Goal: Navigation & Orientation: Understand site structure

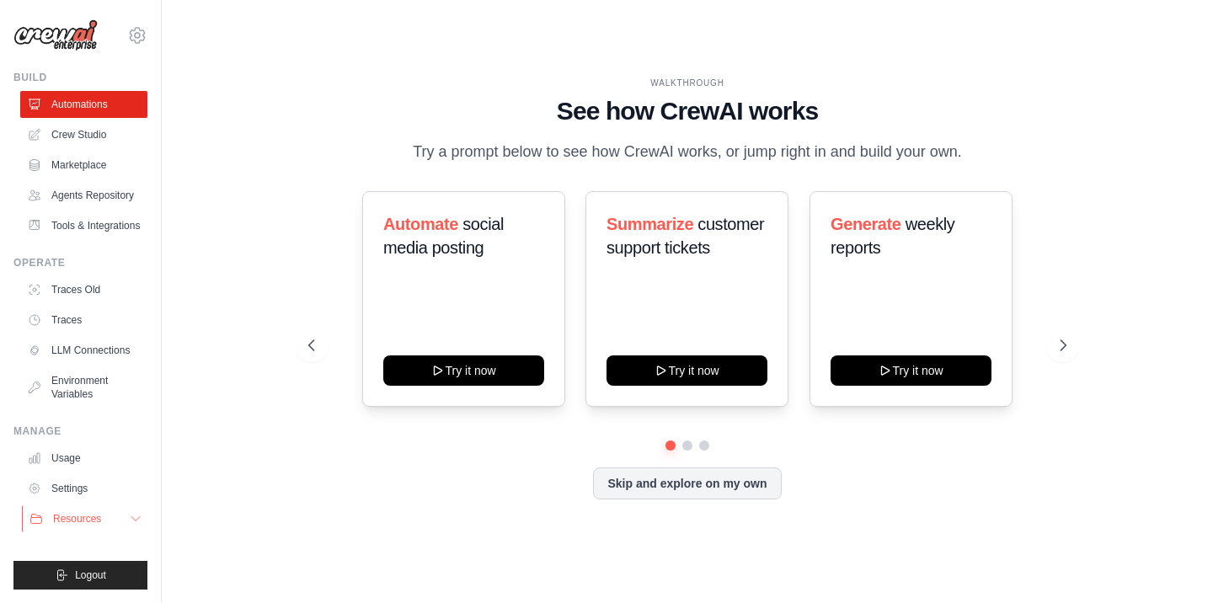
click at [131, 519] on icon at bounding box center [135, 518] width 13 height 13
click at [687, 446] on button at bounding box center [687, 445] width 13 height 13
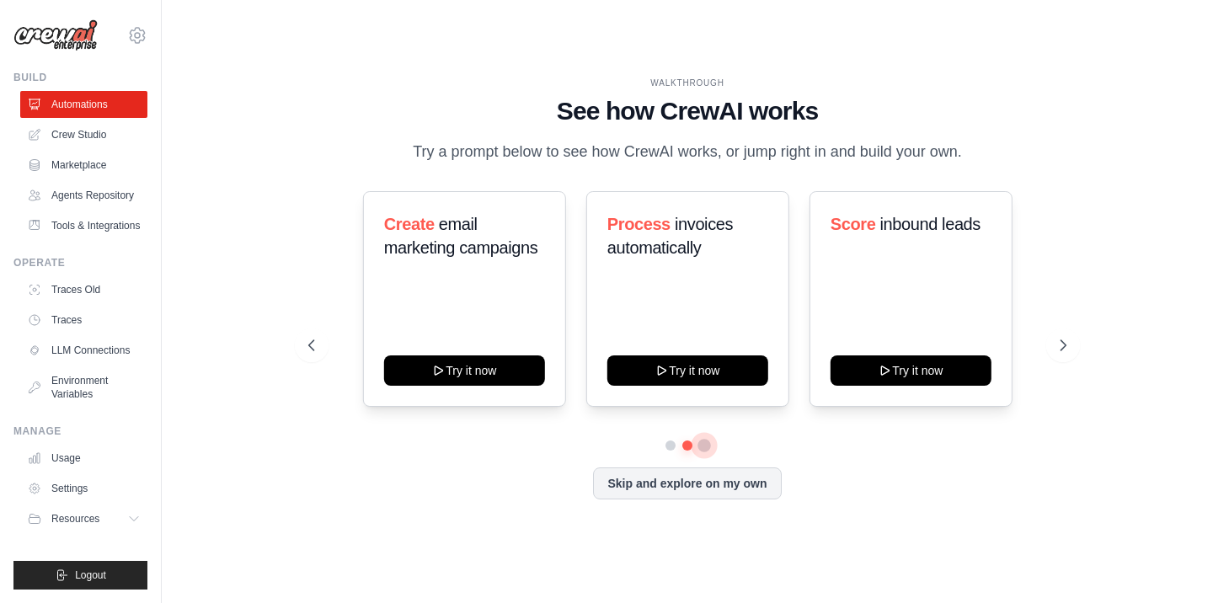
click at [704, 444] on button at bounding box center [704, 445] width 13 height 13
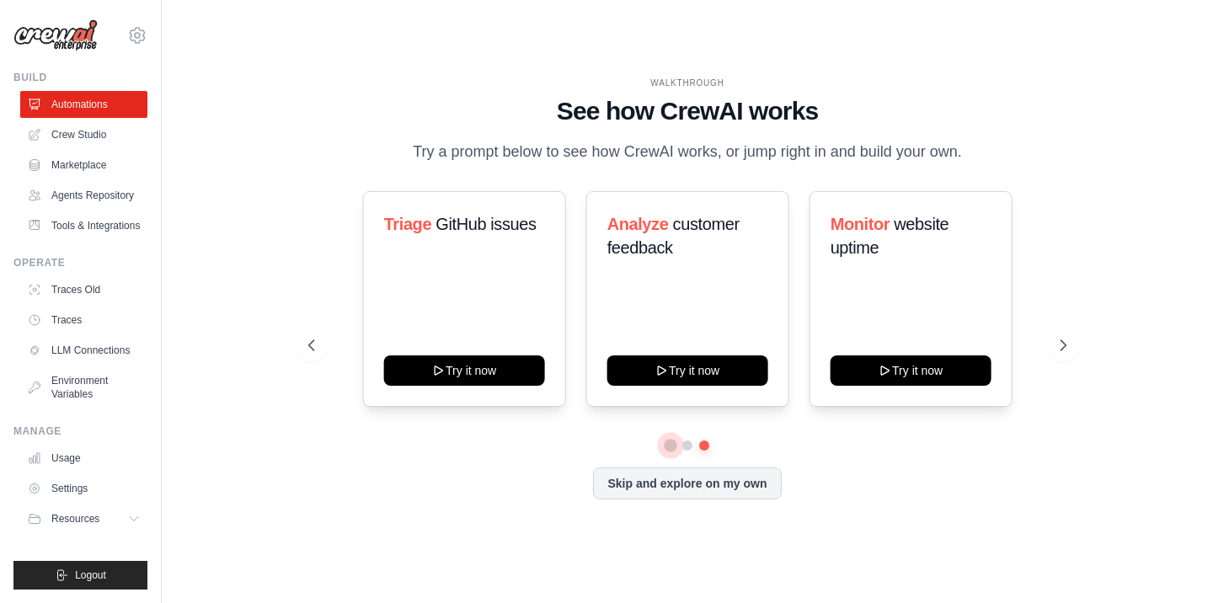
click at [669, 445] on button at bounding box center [670, 445] width 13 height 13
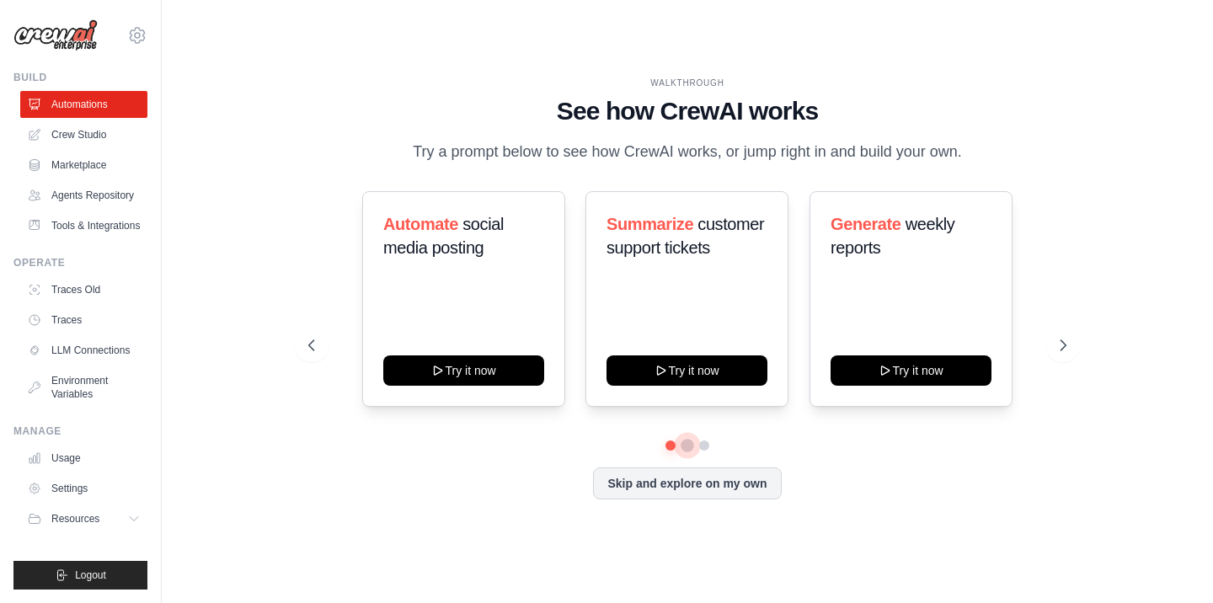
click at [686, 447] on button at bounding box center [688, 446] width 13 height 13
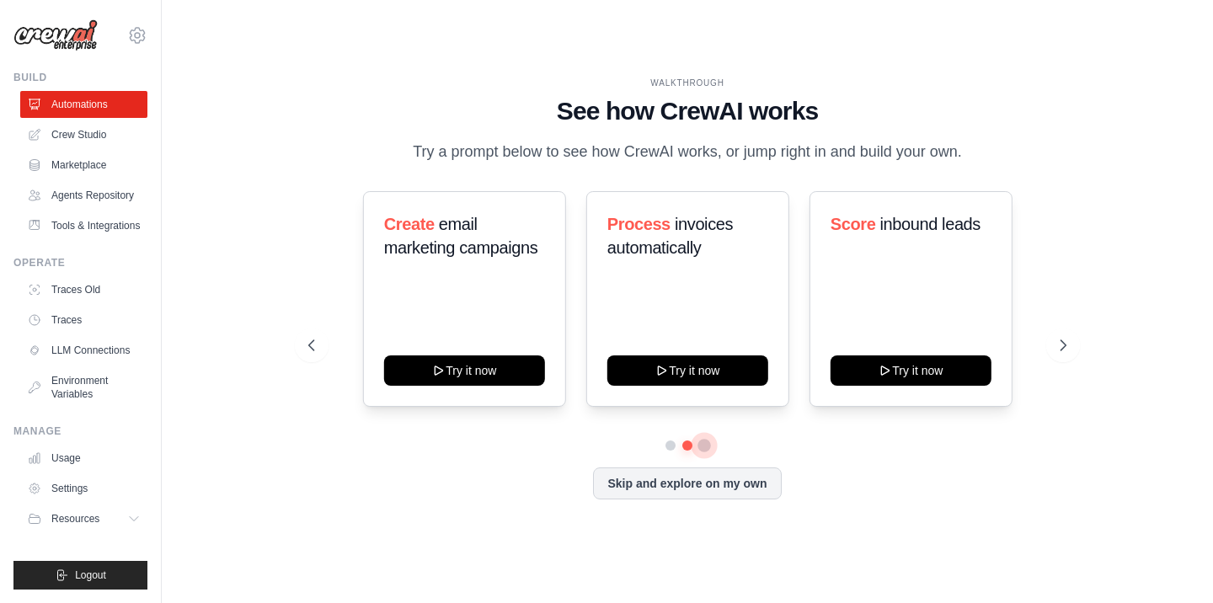
click at [700, 447] on button at bounding box center [704, 446] width 12 height 12
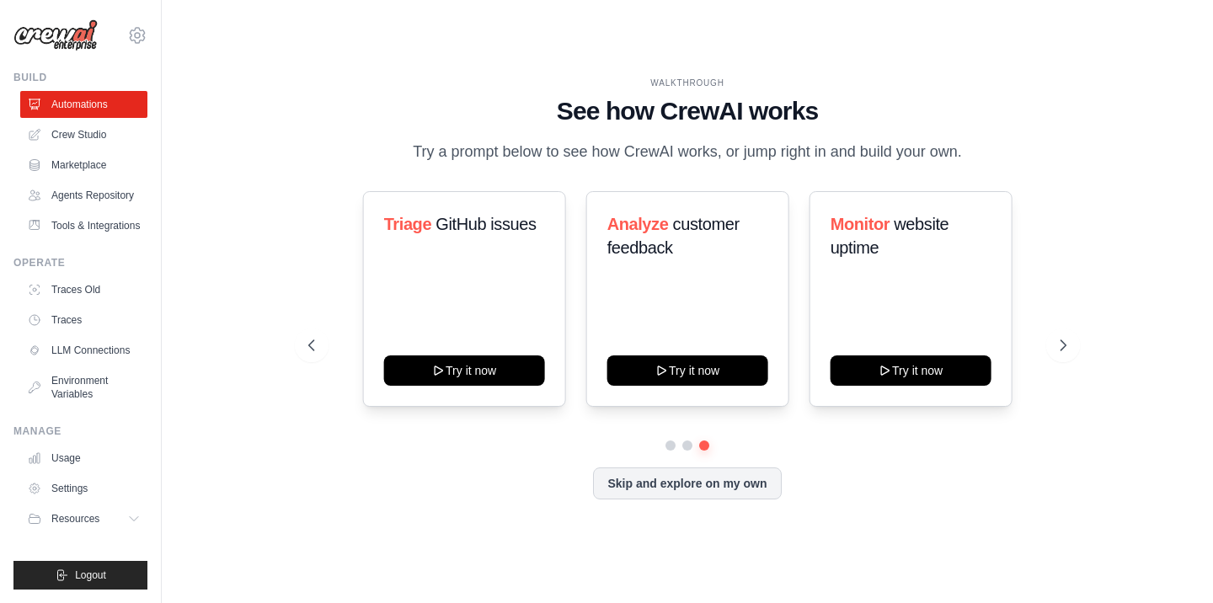
click at [673, 451] on div "Automate social media posting Try it now Summarize customer support tickets Try…" at bounding box center [686, 345] width 757 height 308
click at [670, 447] on button at bounding box center [671, 446] width 12 height 12
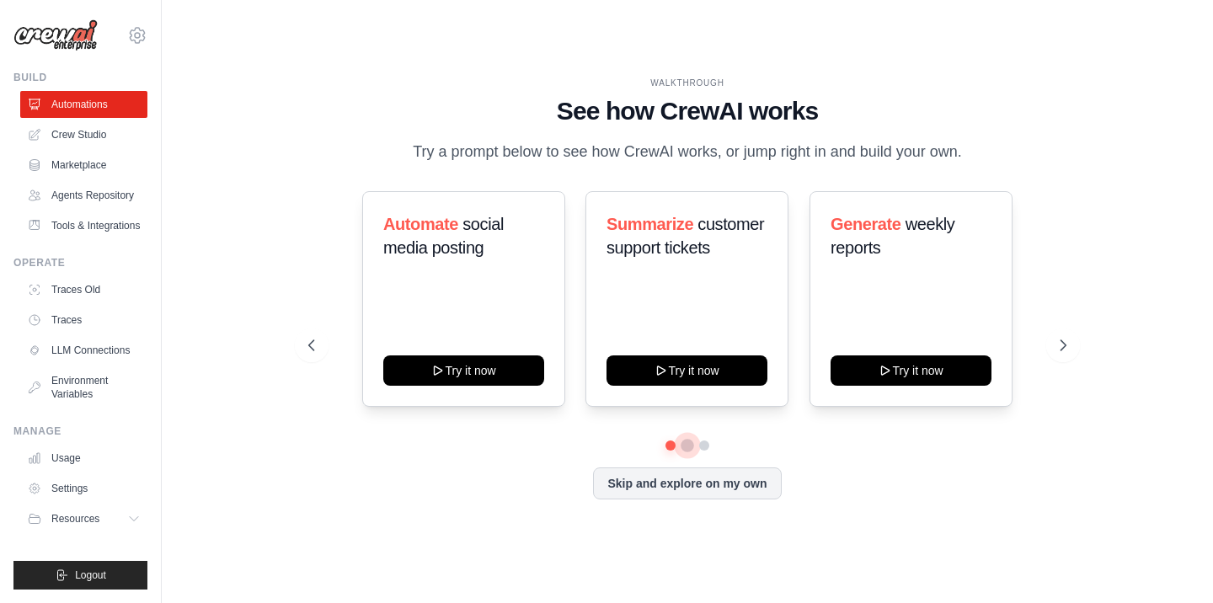
click at [689, 449] on button at bounding box center [688, 446] width 13 height 13
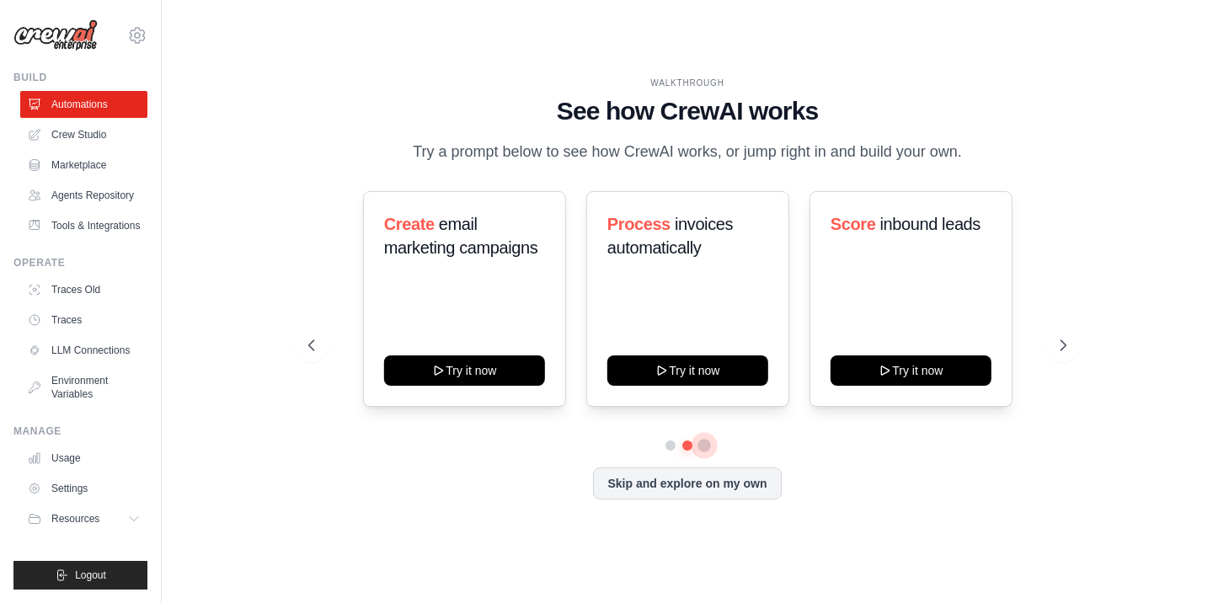
click at [704, 447] on button at bounding box center [704, 446] width 12 height 12
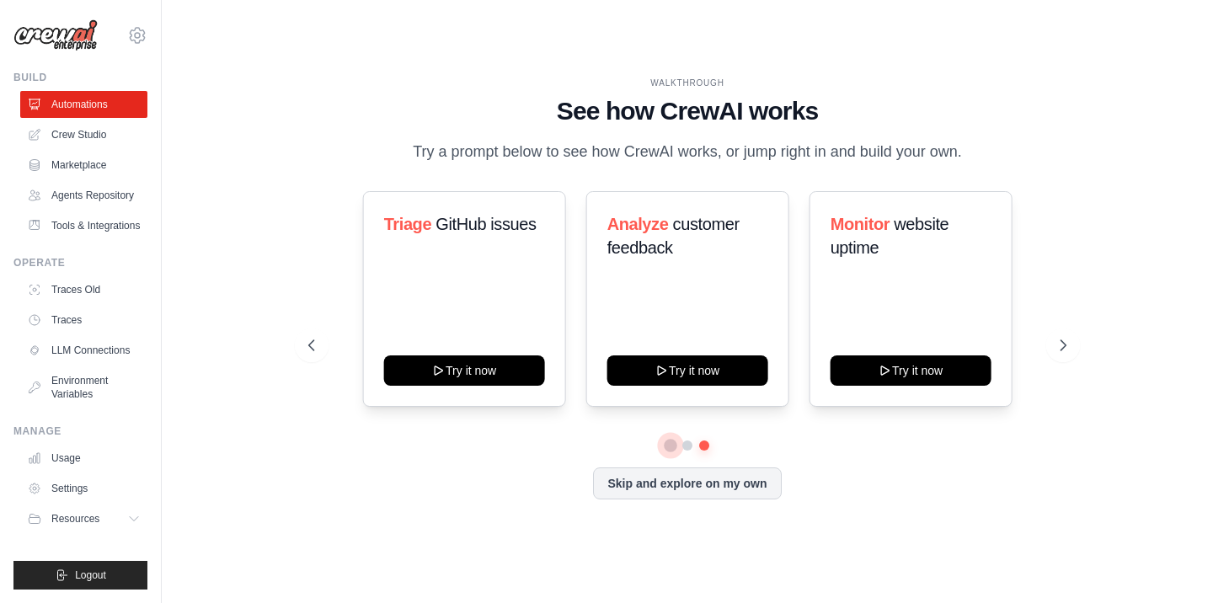
click at [671, 444] on button at bounding box center [671, 446] width 13 height 13
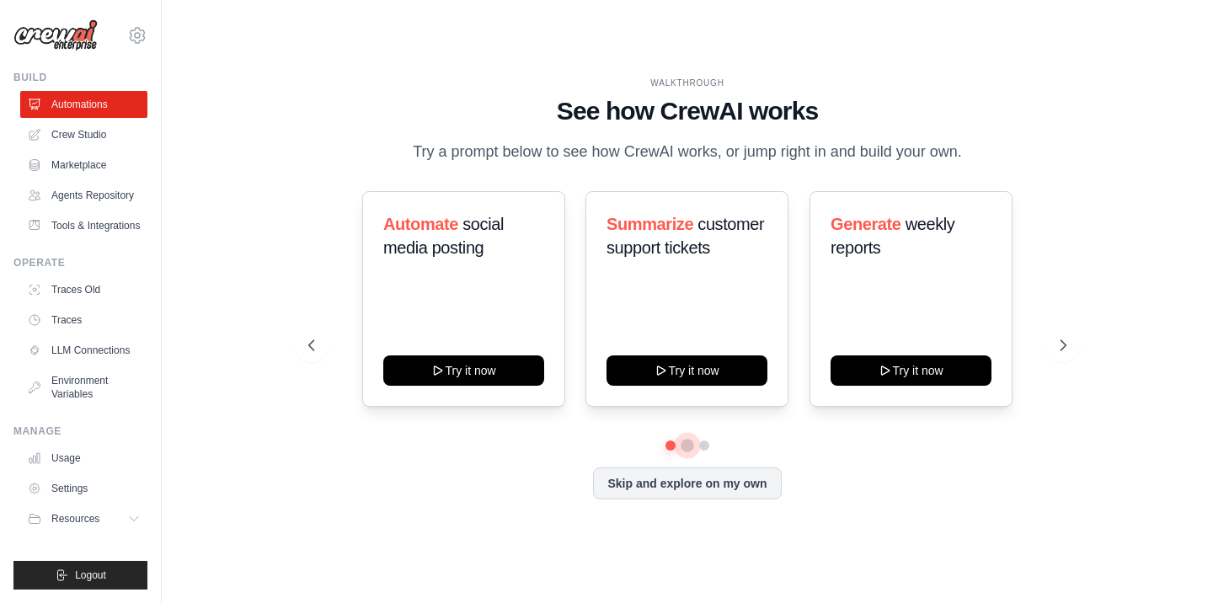
click at [688, 444] on button at bounding box center [687, 445] width 13 height 13
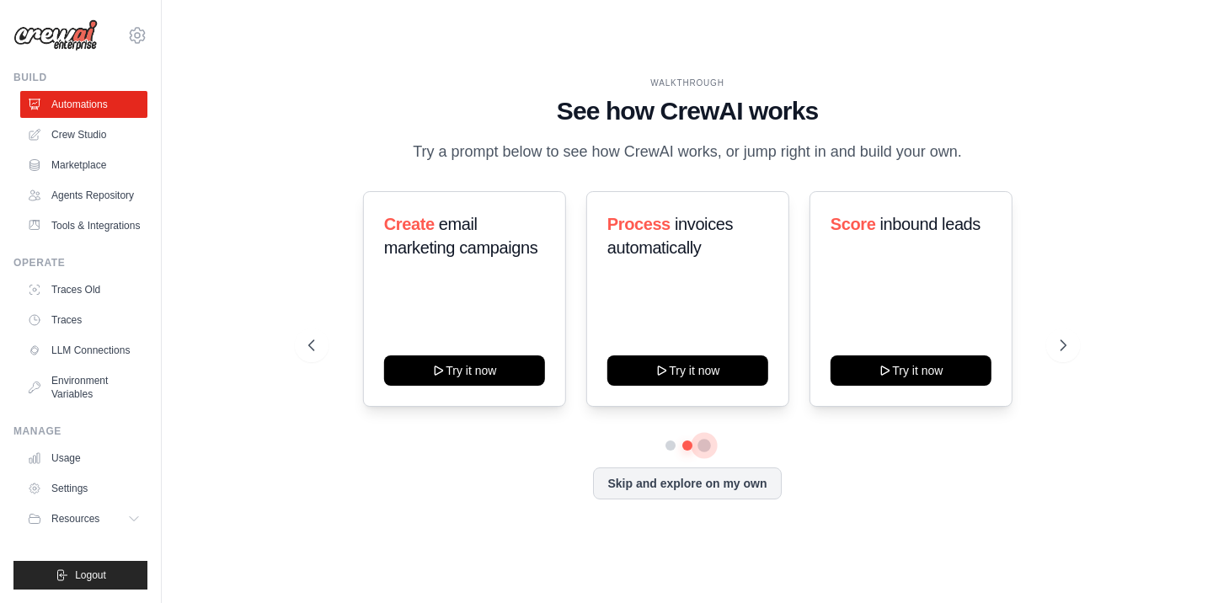
click at [706, 444] on button at bounding box center [704, 445] width 13 height 13
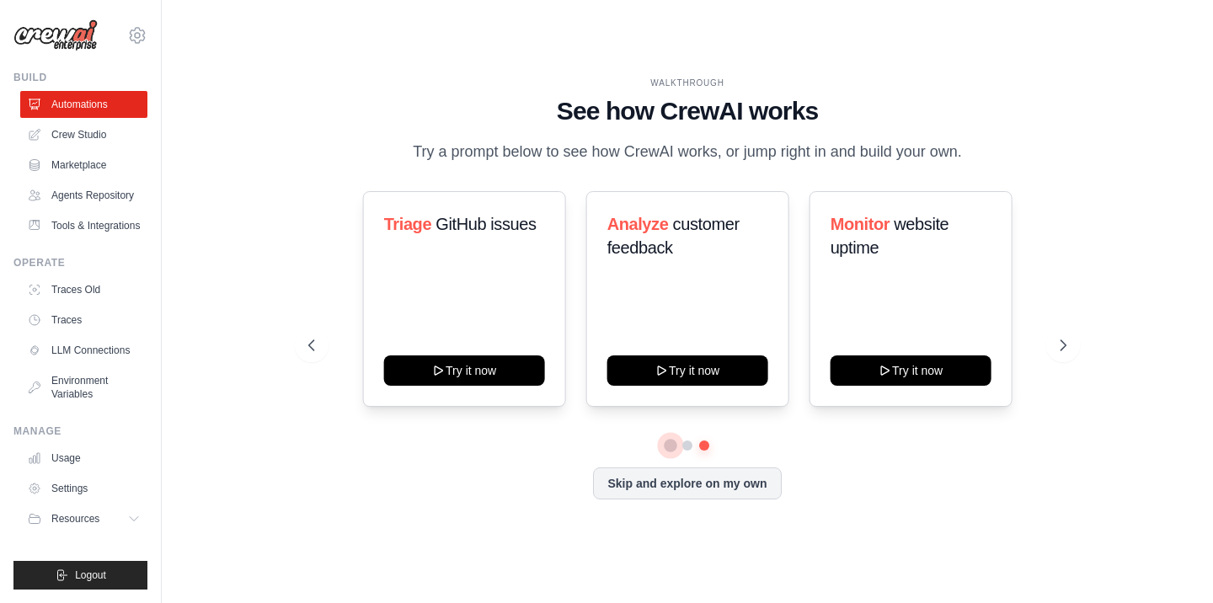
click at [666, 443] on button at bounding box center [670, 445] width 13 height 13
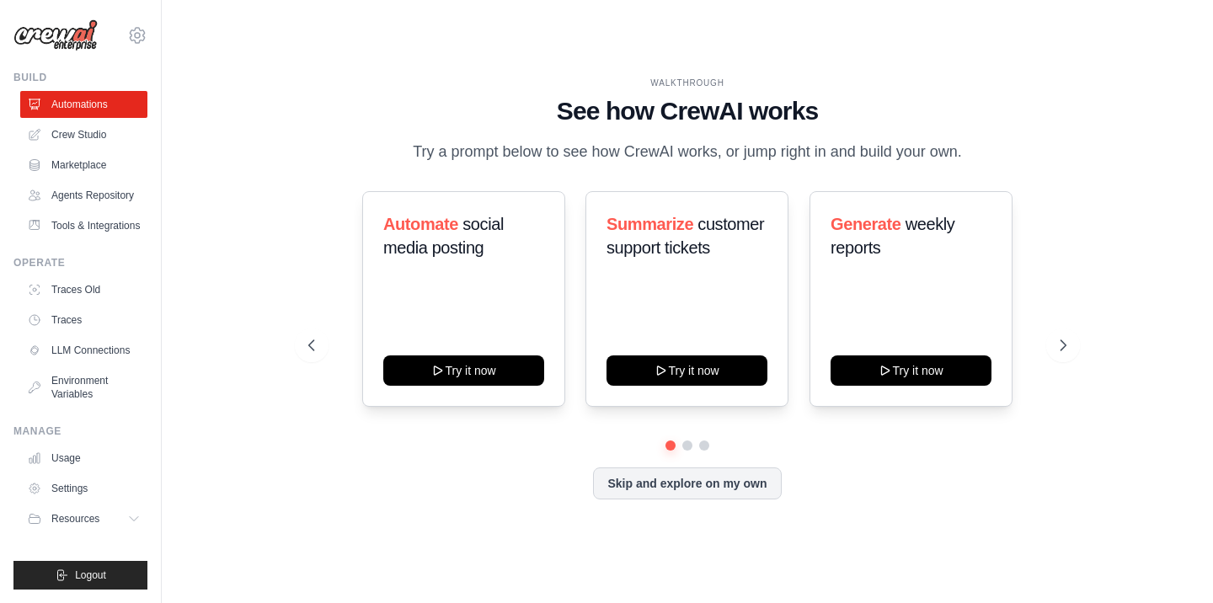
click at [674, 83] on div "WALKTHROUGH" at bounding box center [686, 83] width 757 height 13
click at [674, 113] on h1 "See how CrewAI works" at bounding box center [686, 111] width 757 height 30
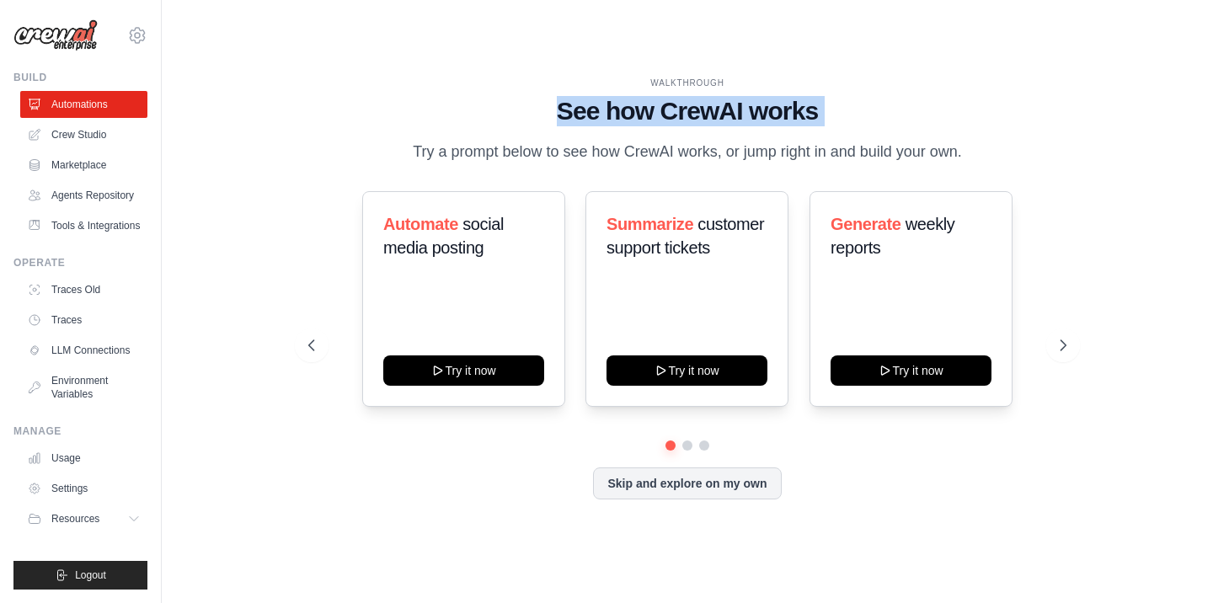
click at [674, 113] on h1 "See how CrewAI works" at bounding box center [686, 111] width 757 height 30
click at [597, 114] on h1 "See how CrewAI works" at bounding box center [686, 111] width 757 height 30
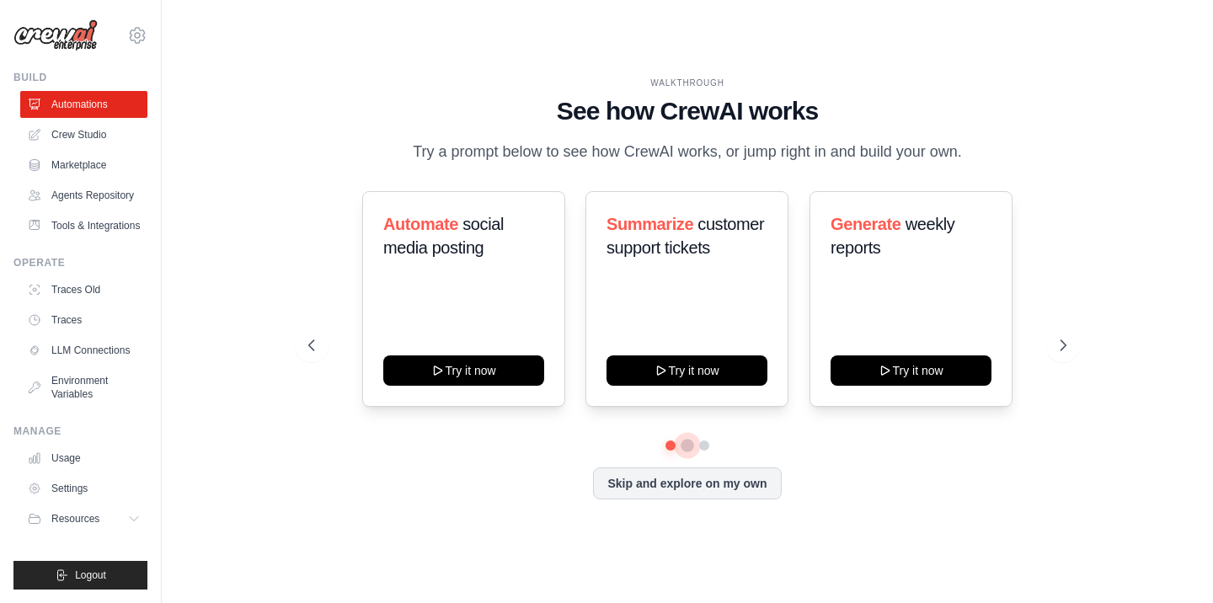
click at [688, 447] on button at bounding box center [688, 446] width 13 height 13
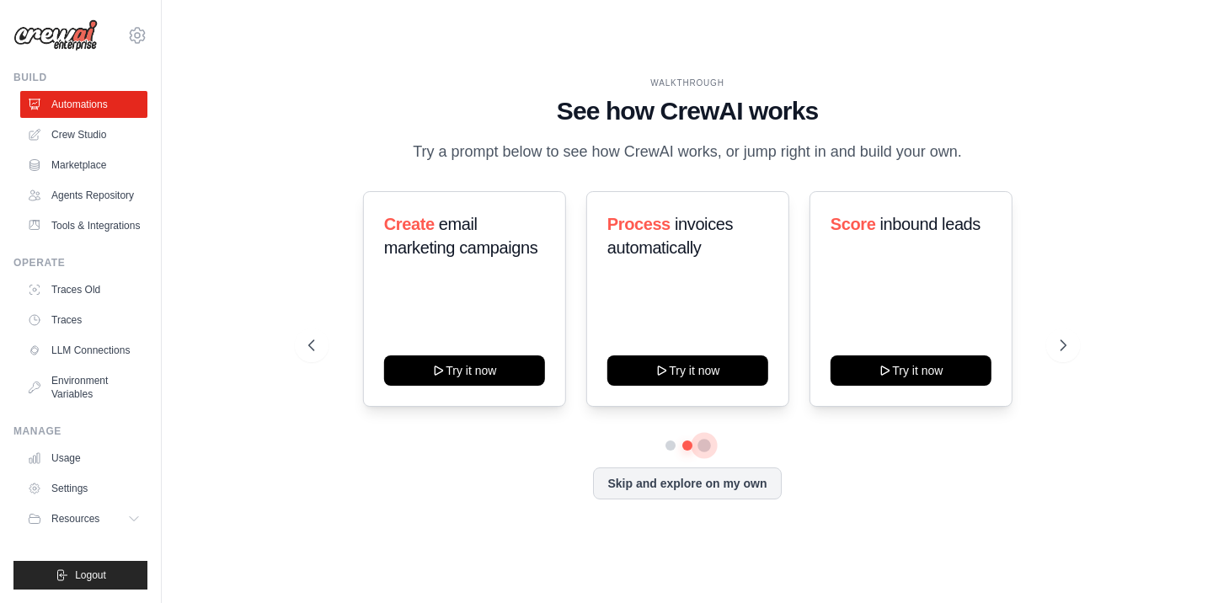
click at [706, 447] on button at bounding box center [704, 446] width 13 height 13
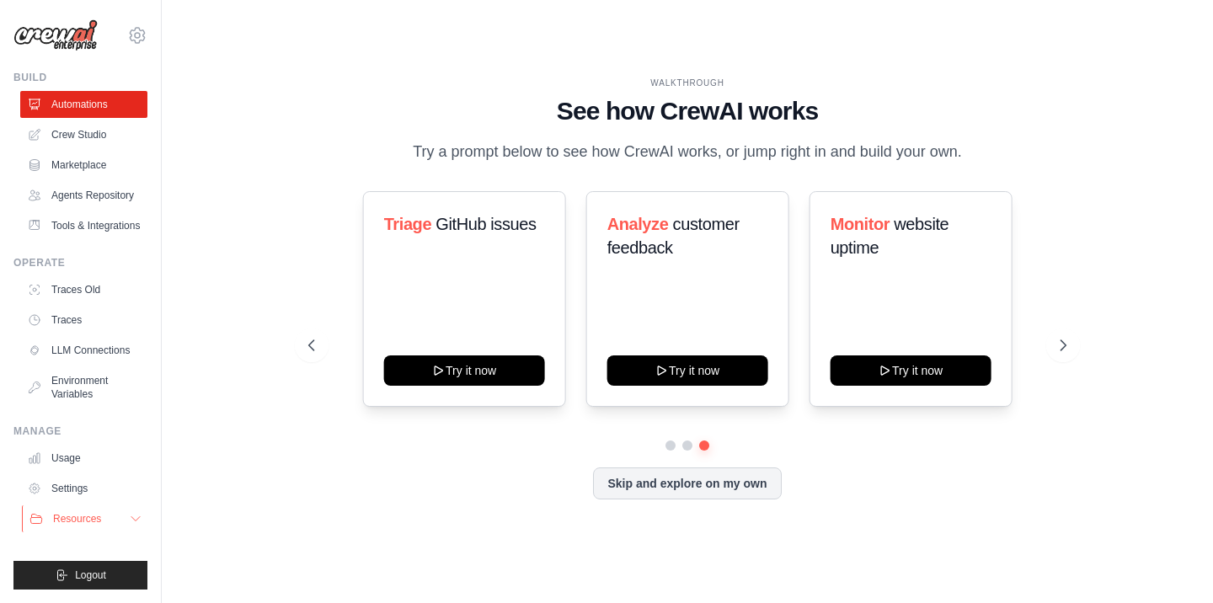
click at [119, 518] on button "Resources" at bounding box center [85, 519] width 127 height 27
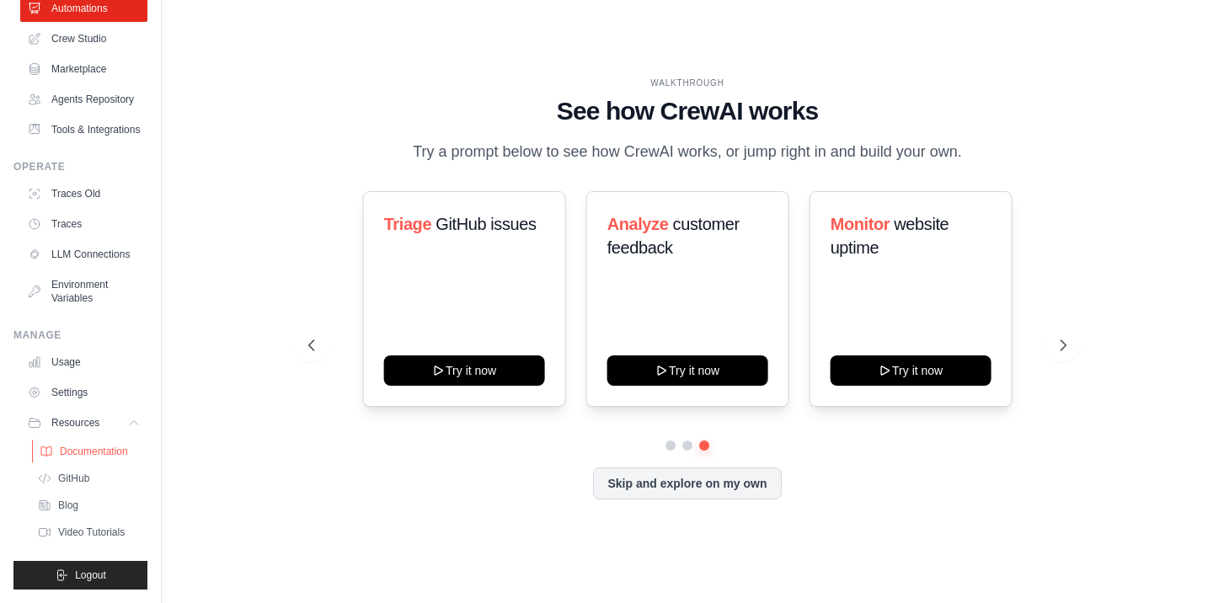
click at [100, 457] on span "Documentation" at bounding box center [94, 451] width 68 height 13
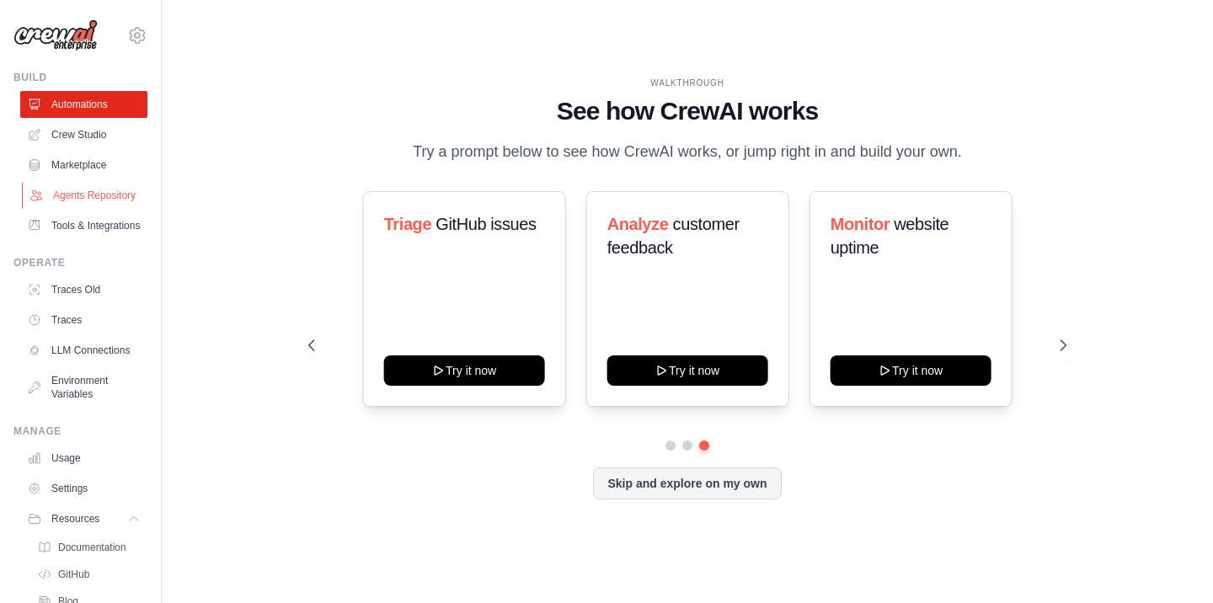
click at [99, 195] on link "Agents Repository" at bounding box center [85, 195] width 127 height 27
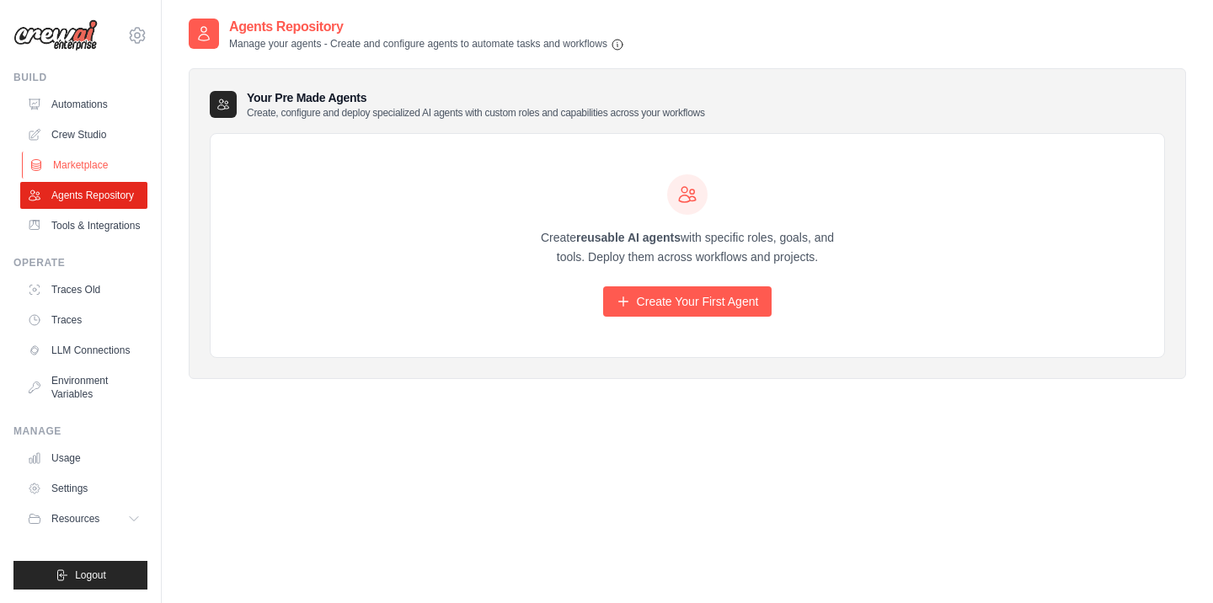
click at [94, 153] on link "Marketplace" at bounding box center [85, 165] width 127 height 27
click at [94, 133] on link "Crew Studio" at bounding box center [85, 134] width 127 height 27
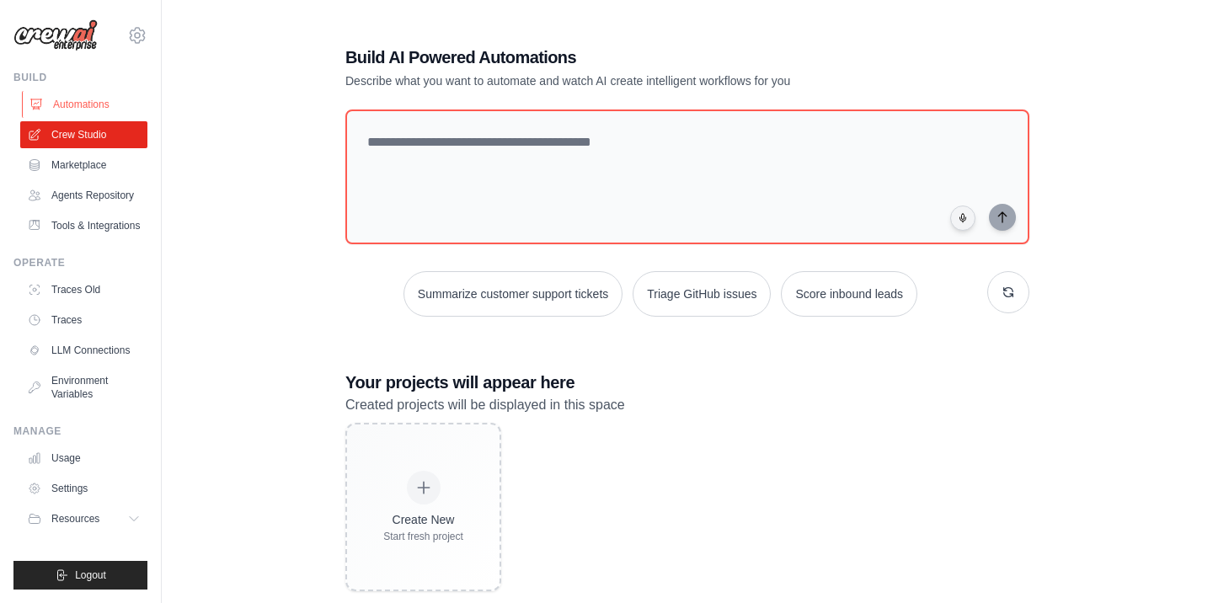
click at [102, 109] on link "Automations" at bounding box center [85, 104] width 127 height 27
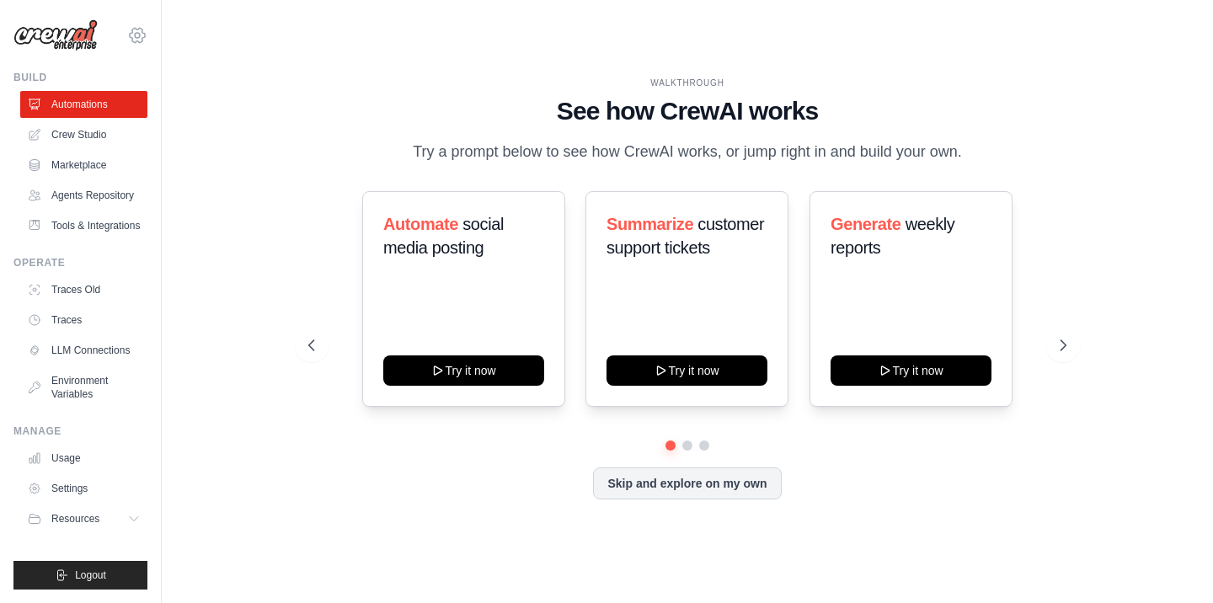
click at [140, 40] on icon at bounding box center [137, 35] width 20 height 20
click at [233, 7] on main "WALKTHROUGH See how [PERSON_NAME] works Try a prompt below to see how [PERSON_N…" at bounding box center [687, 301] width 1051 height 603
click at [273, 197] on div "WALKTHROUGH See how [PERSON_NAME] works Try a prompt below to see how [PERSON_N…" at bounding box center [688, 302] width 998 height 570
